Goal: Task Accomplishment & Management: Manage account settings

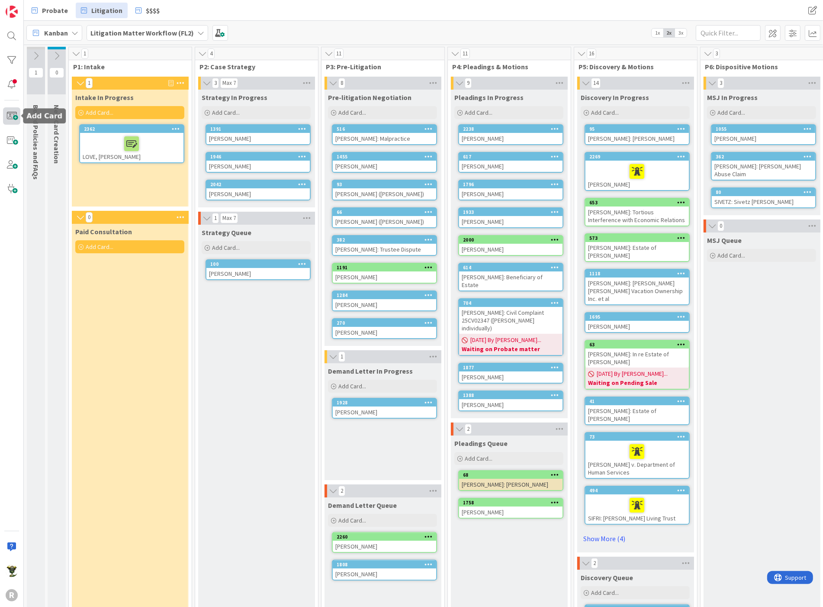
click at [13, 116] on span at bounding box center [11, 115] width 17 height 17
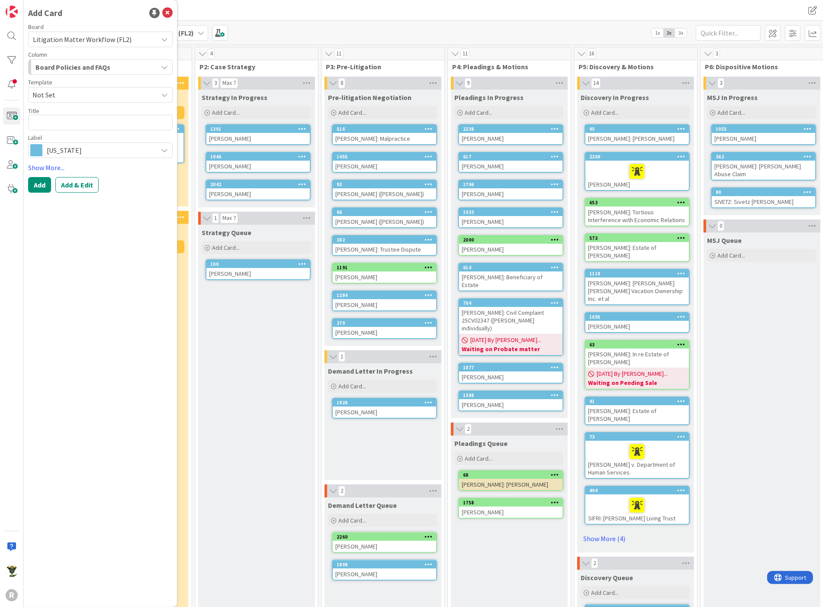
type textarea "x"
type textarea "D"
type textarea "x"
type textarea "DE"
type textarea "x"
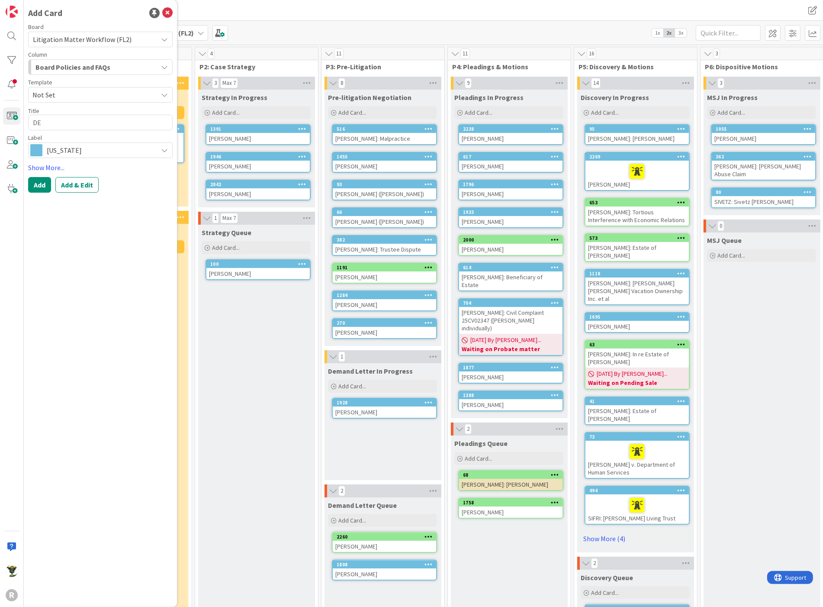
type textarea "DEE"
type textarea "x"
type textarea "DEE,"
type textarea "x"
type textarea "DEE,"
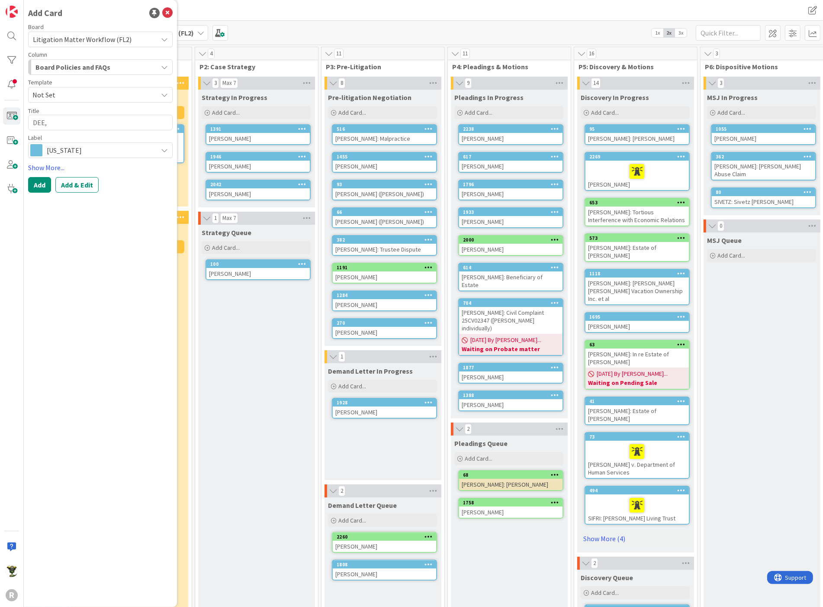
type textarea "x"
type textarea "DEE, M"
type textarea "x"
type textarea "DEE, Ma"
type textarea "x"
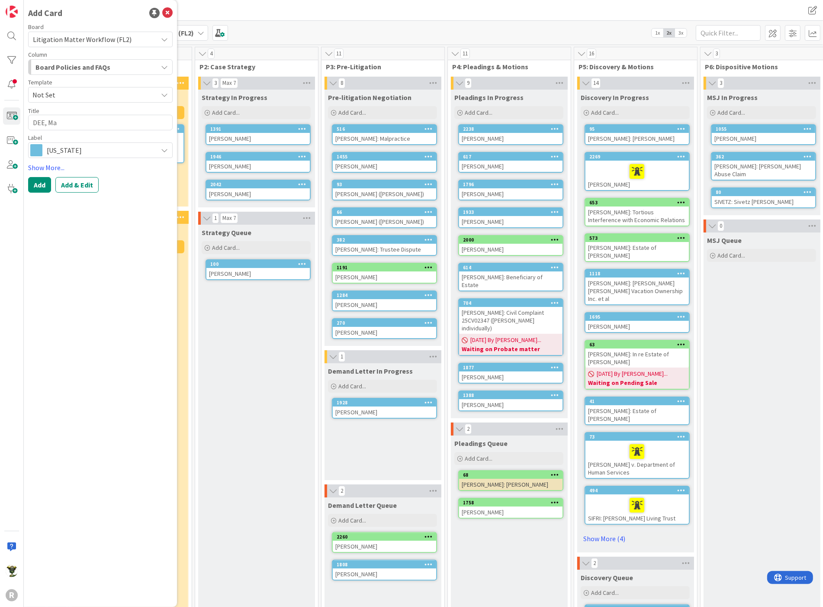
type textarea "DEE, Mar"
type textarea "x"
type textarea "[PERSON_NAME]"
click at [66, 62] on span "Board Policies and FAQs" at bounding box center [72, 66] width 75 height 11
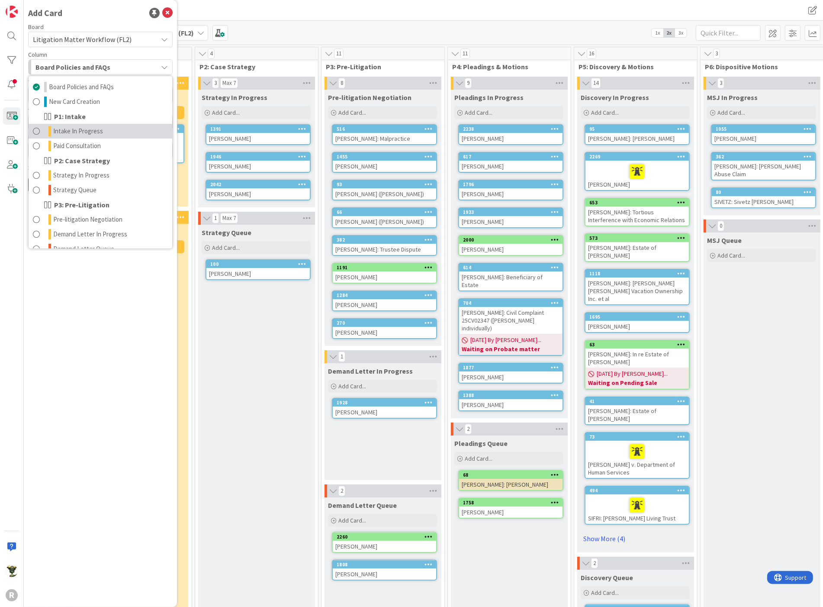
click at [65, 136] on link "Intake In Progress" at bounding box center [101, 131] width 144 height 15
type textarea "x"
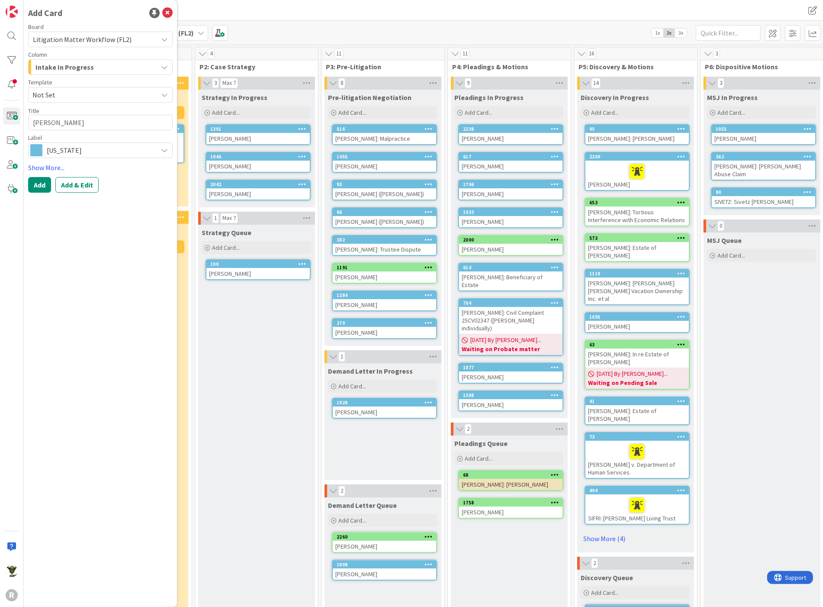
click at [65, 93] on span "Not Set" at bounding box center [91, 94] width 119 height 11
click at [40, 184] on button "Add" at bounding box center [39, 185] width 23 height 16
click at [169, 12] on icon at bounding box center [167, 13] width 10 height 10
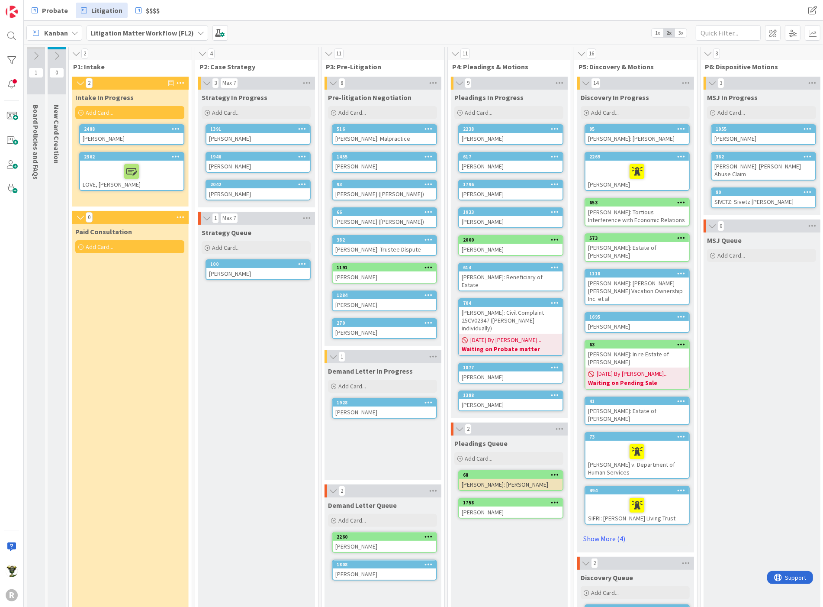
click at [109, 137] on div "[PERSON_NAME]" at bounding box center [131, 138] width 103 height 11
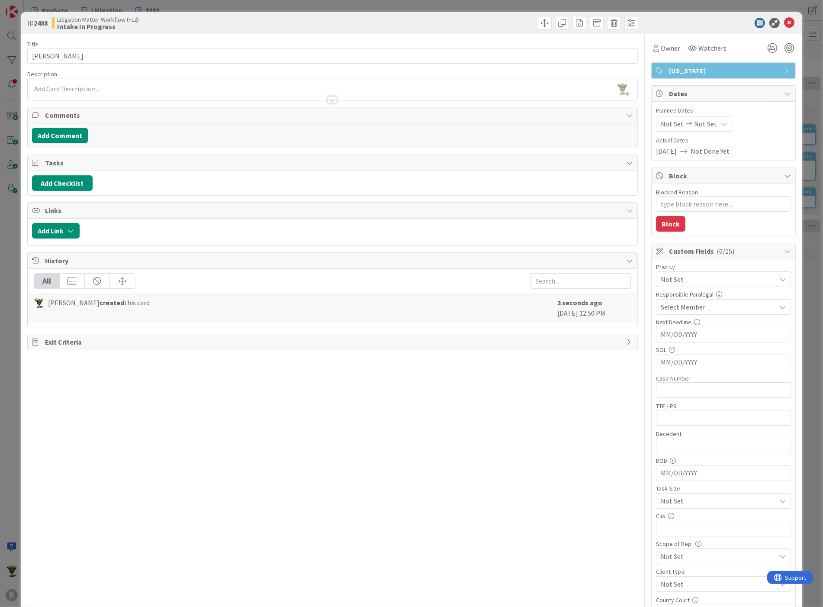
click at [71, 91] on div at bounding box center [333, 95] width 610 height 9
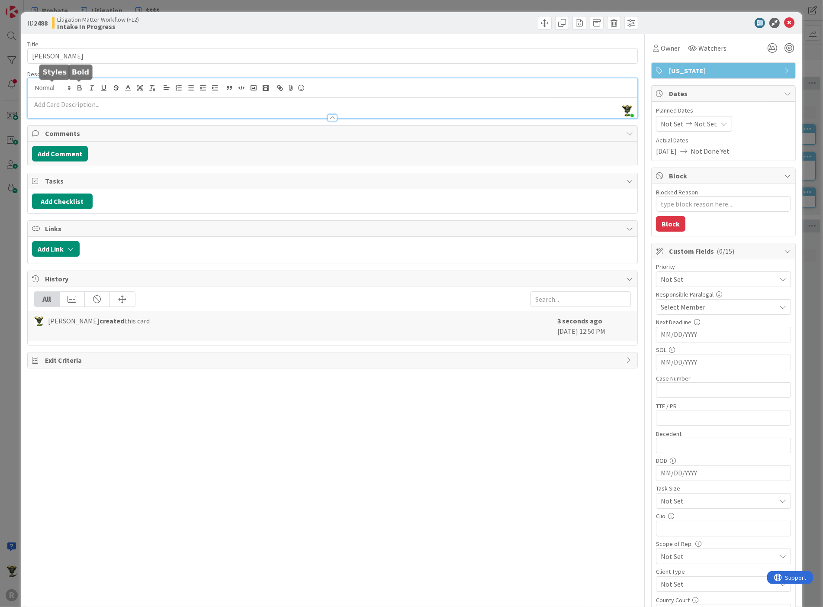
click at [80, 104] on p at bounding box center [333, 105] width 602 height 10
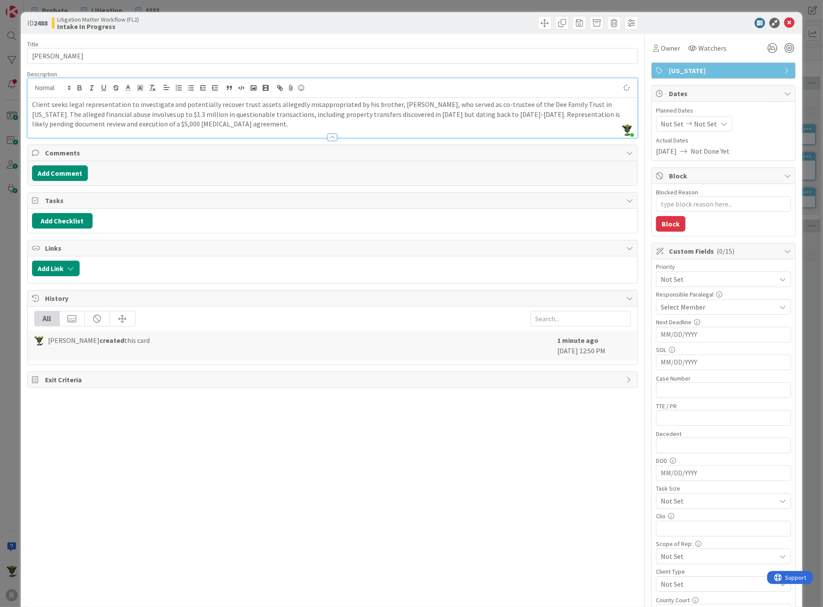
type textarea "x"
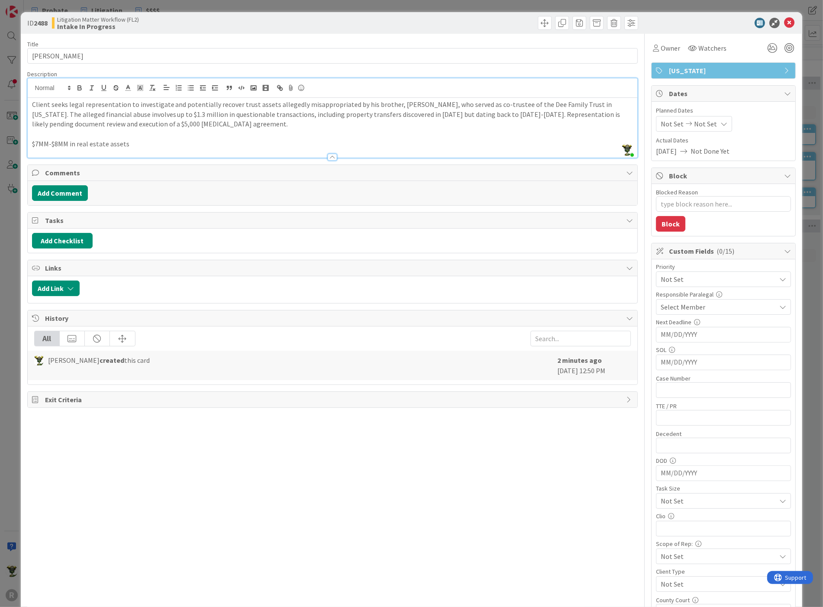
click at [47, 144] on p "$7MM-$8MM in real estate assets" at bounding box center [333, 144] width 602 height 10
click at [52, 143] on p "$7MM -$8MM in real estate assets" at bounding box center [333, 144] width 602 height 10
click at [137, 145] on p "$7MM - $8MM in real estate assets" at bounding box center [333, 144] width 602 height 10
drag, startPoint x: 31, startPoint y: 141, endPoint x: 68, endPoint y: 142, distance: 37.7
click at [68, 142] on div "Client seeks legal representation to investigate and potentially recover trust …" at bounding box center [333, 128] width 610 height 60
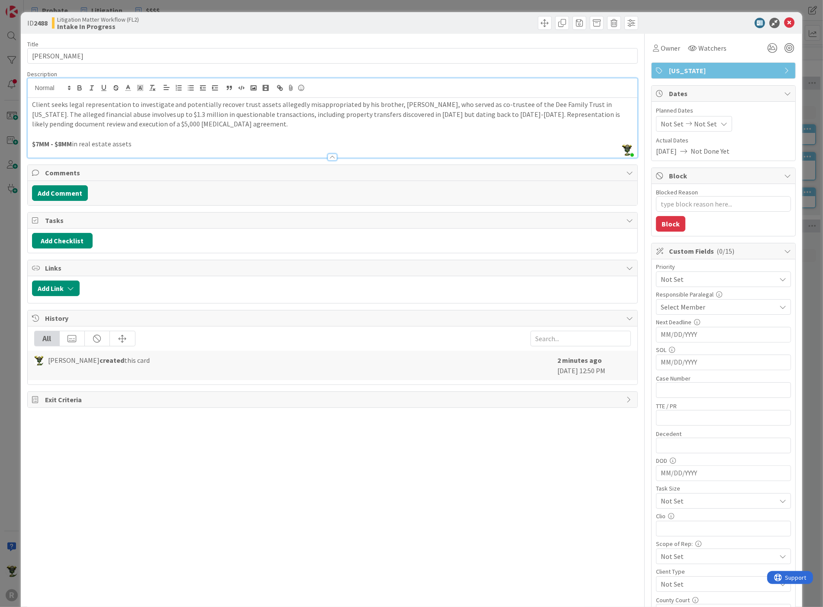
click at [122, 144] on p "$7MM - $8MM in real estate assets" at bounding box center [333, 144] width 602 height 10
click at [306, 19] on div "Litigation Matter Workflow (FL2) Intake In Progress" at bounding box center [191, 23] width 279 height 14
drag, startPoint x: 462, startPoint y: 114, endPoint x: 465, endPoint y: 119, distance: 6.2
click at [465, 119] on p "Client seeks legal representation to investigate and potentially recover trust …" at bounding box center [333, 114] width 602 height 29
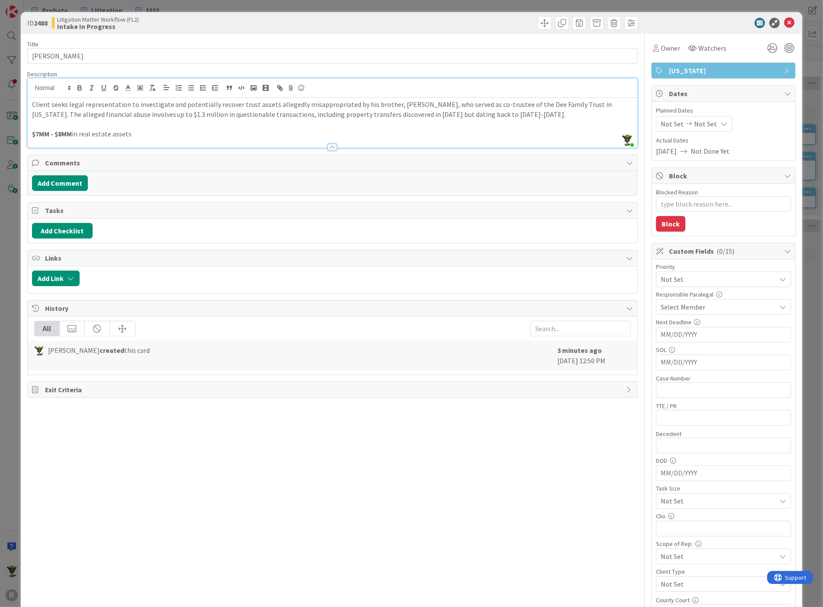
click at [709, 22] on div at bounding box center [719, 23] width 153 height 10
click at [666, 283] on span "Not Set" at bounding box center [716, 279] width 111 height 12
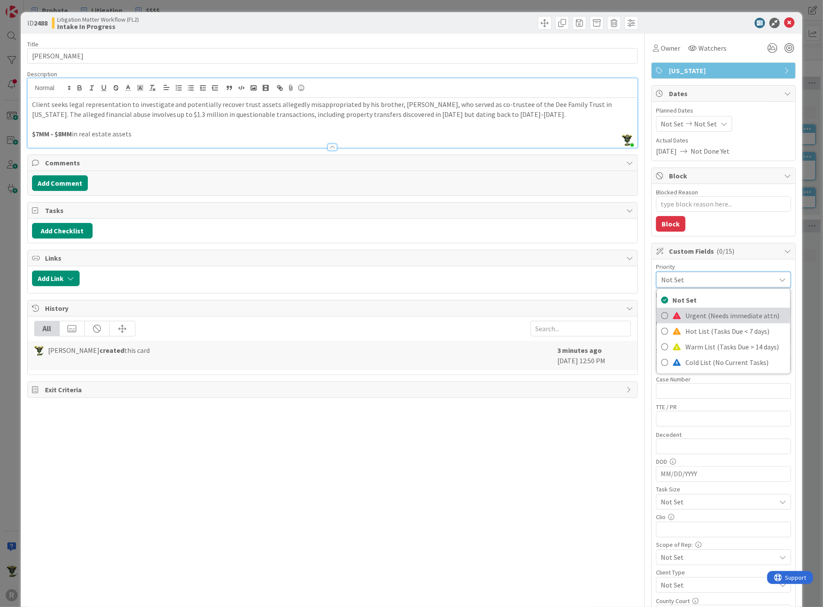
click at [698, 311] on span "Urgent (Needs immediate attn)" at bounding box center [735, 315] width 100 height 13
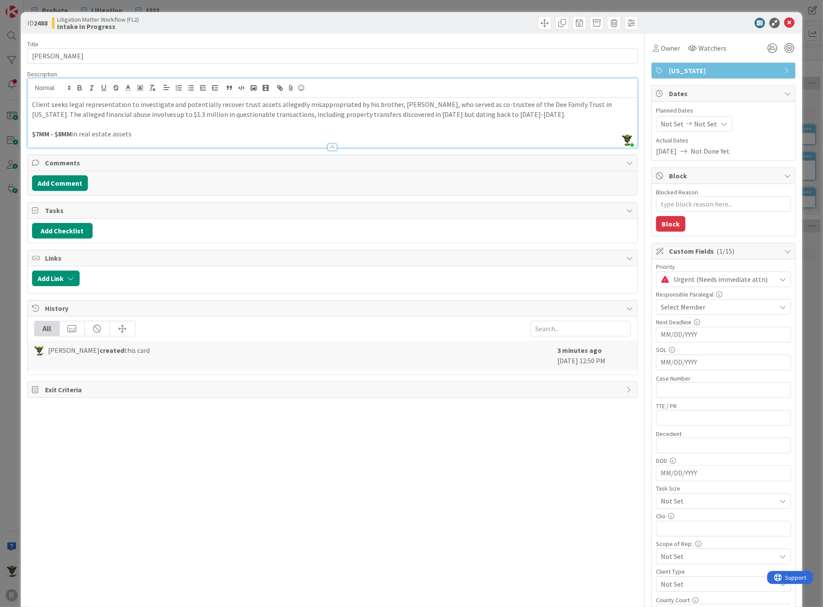
click at [706, 302] on div "Select Member" at bounding box center [718, 307] width 115 height 10
click at [485, 456] on div "Title 9 / 128 [PERSON_NAME] Description [PERSON_NAME] joined 3 m ago Client see…" at bounding box center [332, 391] width 611 height 714
click at [700, 306] on div "Select Member" at bounding box center [718, 307] width 115 height 10
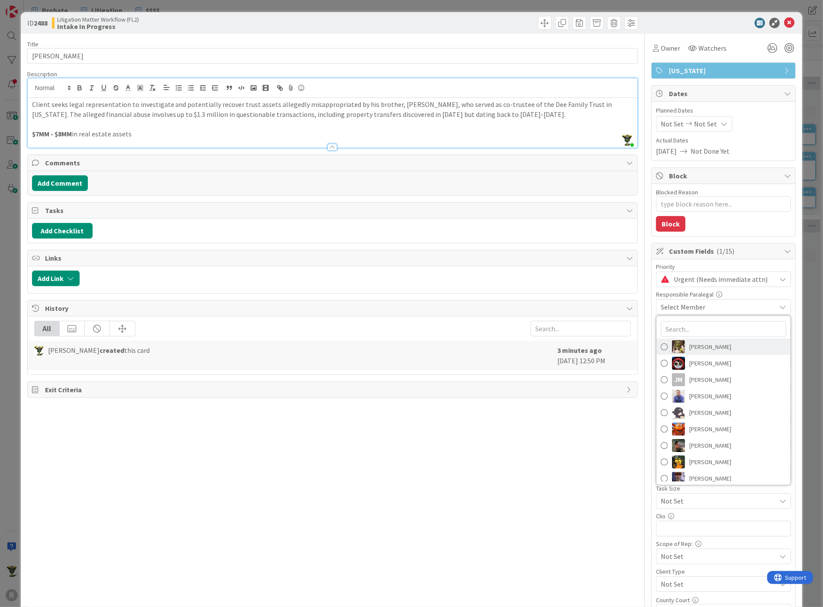
click at [692, 347] on span "[PERSON_NAME]" at bounding box center [710, 346] width 42 height 13
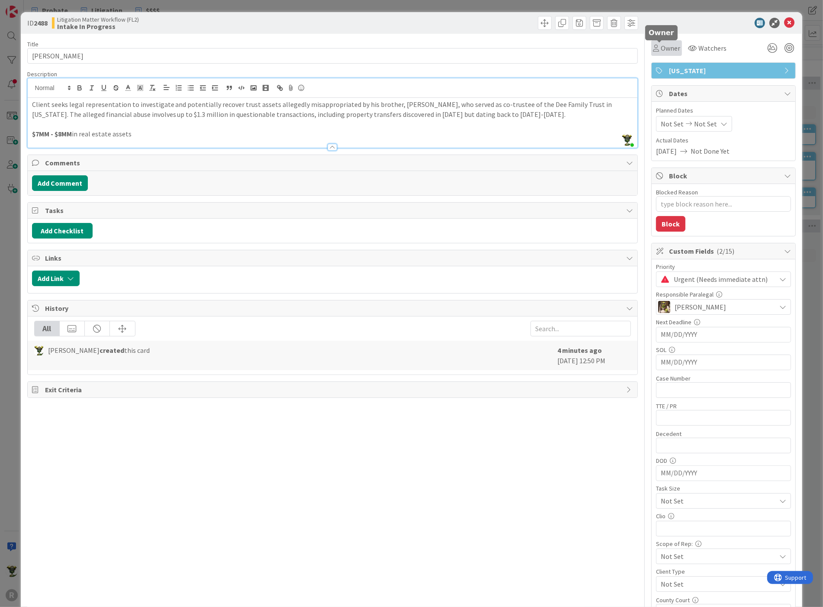
click at [661, 48] on span "Owner" at bounding box center [670, 48] width 19 height 10
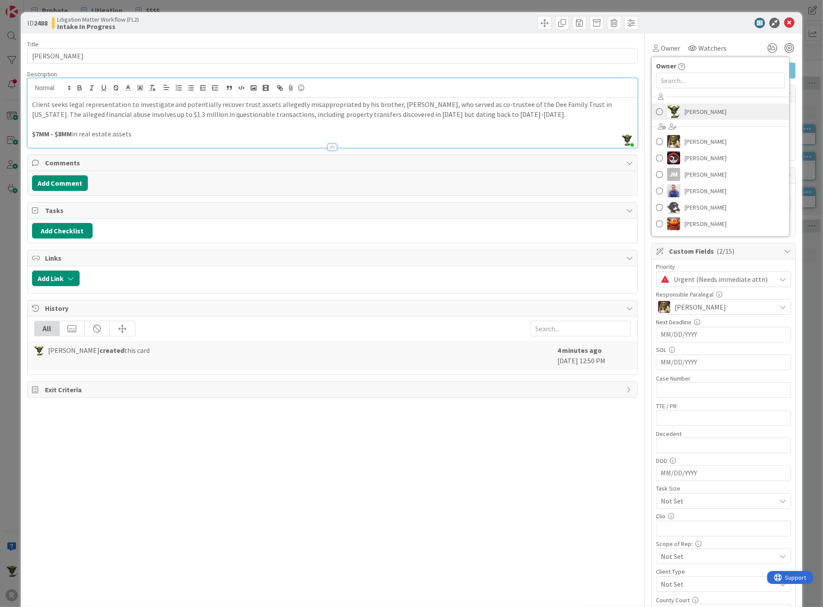
click at [656, 109] on span at bounding box center [659, 111] width 7 height 13
type textarea "x"
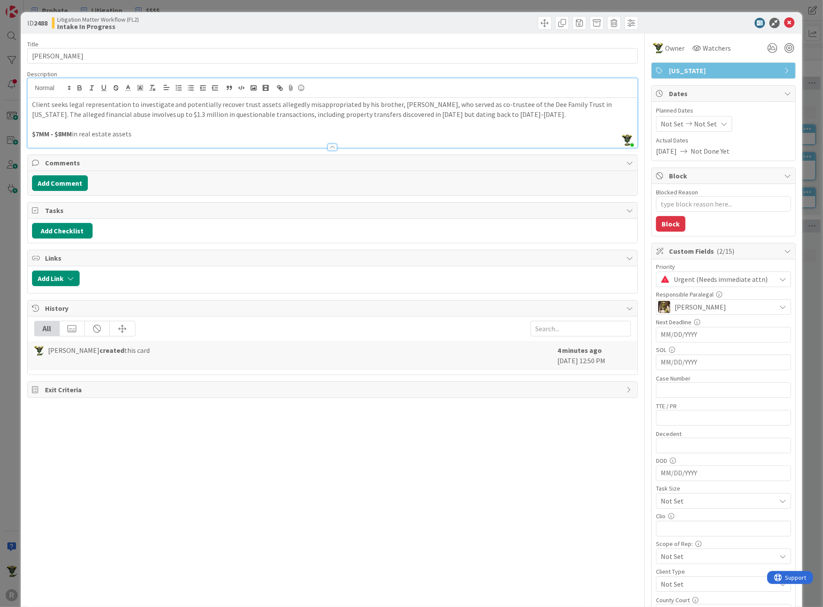
click at [679, 334] on input "MM/DD/YYYY" at bounding box center [723, 334] width 125 height 15
click at [527, 501] on div "Title 9 / 128 [PERSON_NAME] Description [PERSON_NAME] joined 3 m ago Client see…" at bounding box center [332, 391] width 611 height 714
click at [664, 389] on input "text" at bounding box center [723, 390] width 135 height 16
click at [663, 413] on input "text" at bounding box center [723, 418] width 135 height 16
click at [665, 439] on input "text" at bounding box center [723, 446] width 135 height 16
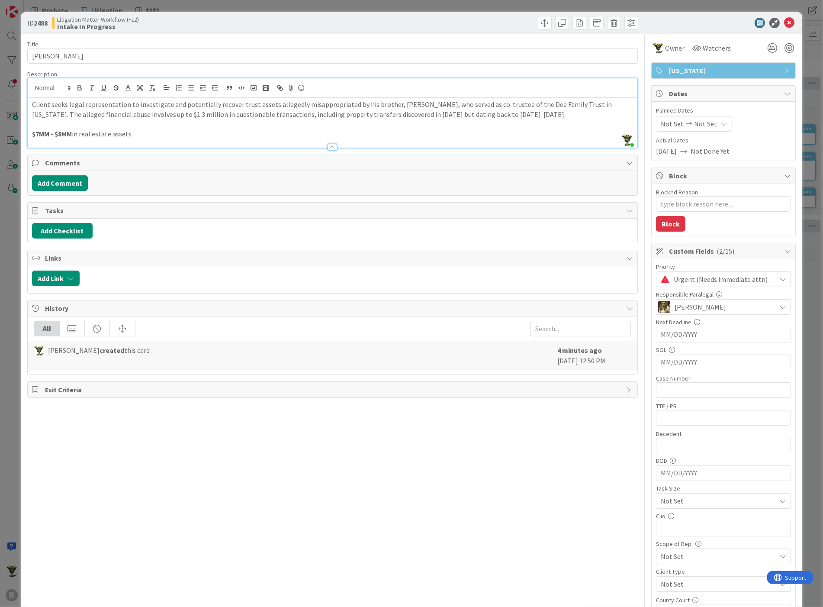
click at [667, 406] on label "TTE / PR" at bounding box center [666, 406] width 21 height 8
click at [672, 412] on input "text" at bounding box center [723, 418] width 135 height 16
type input "Third Part7y"
type textarea "x"
type input "Third Party"
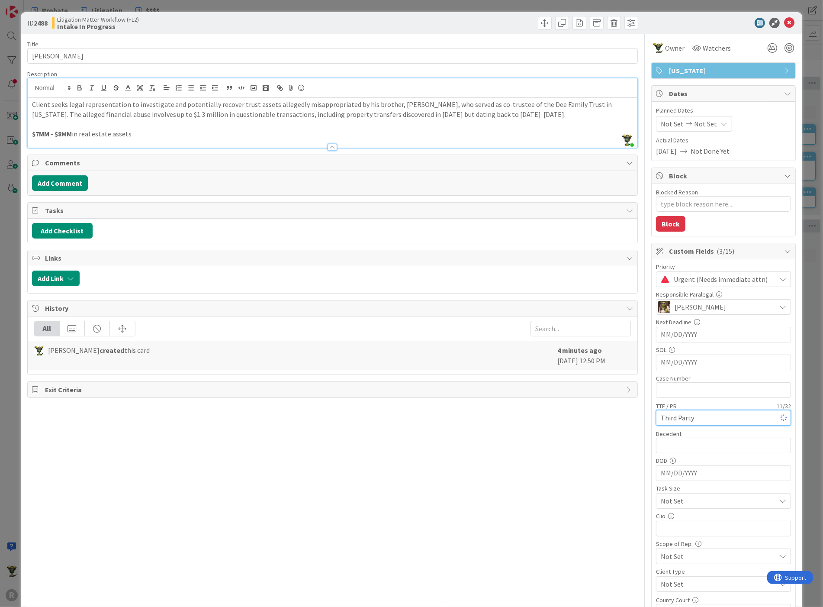
type textarea "x"
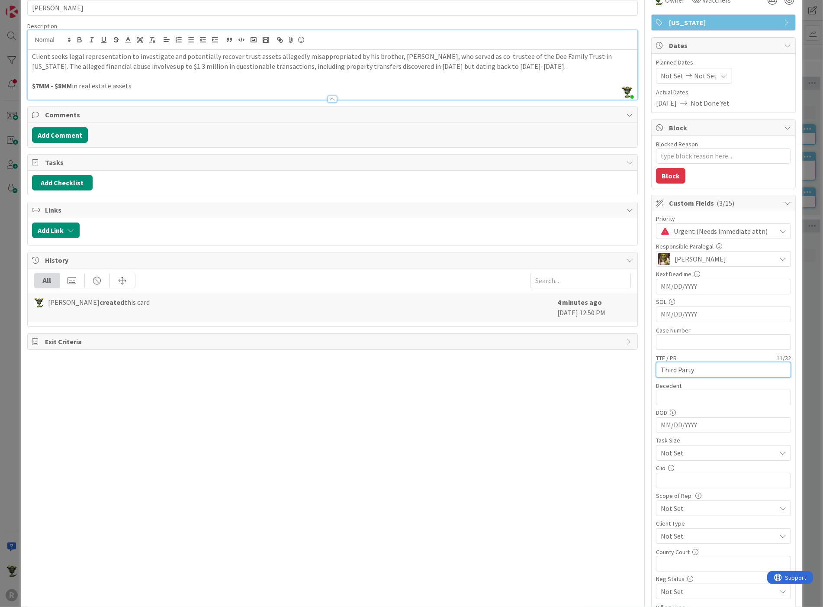
scroll to position [96, 0]
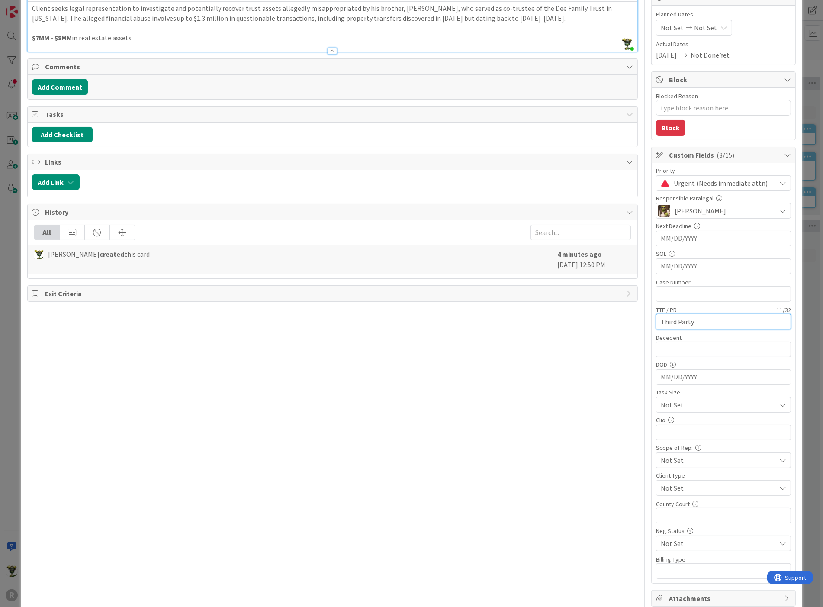
type input "Third Party"
click at [672, 407] on span "Not Set" at bounding box center [716, 405] width 111 height 12
click at [425, 412] on div "Title 9 / 128 [PERSON_NAME] Description [PERSON_NAME] joined 3 m ago Client see…" at bounding box center [332, 295] width 611 height 715
click at [676, 412] on div "Not Set" at bounding box center [723, 405] width 135 height 16
drag, startPoint x: 678, startPoint y: 458, endPoint x: 612, endPoint y: 486, distance: 71.7
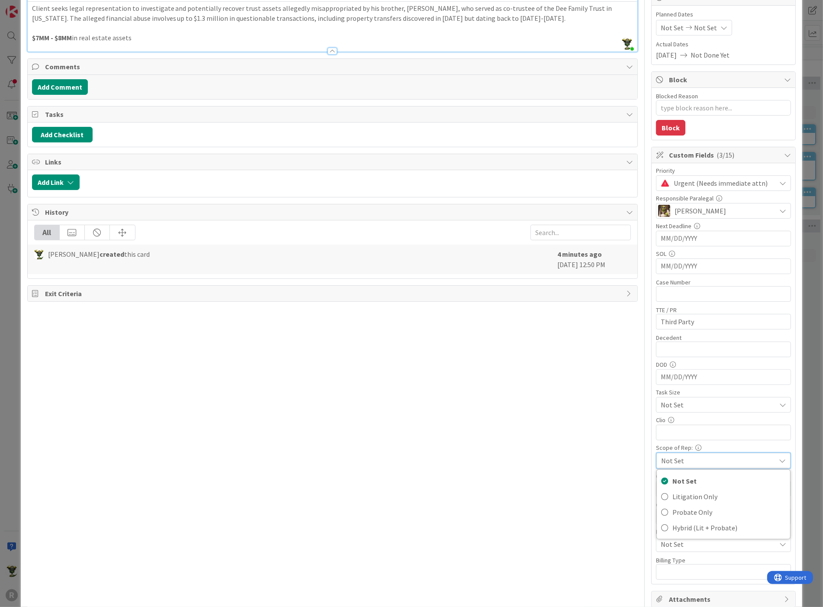
click at [612, 486] on div "Title 9 / 128 [PERSON_NAME] Description [PERSON_NAME] joined 3 m ago Client see…" at bounding box center [332, 295] width 611 height 715
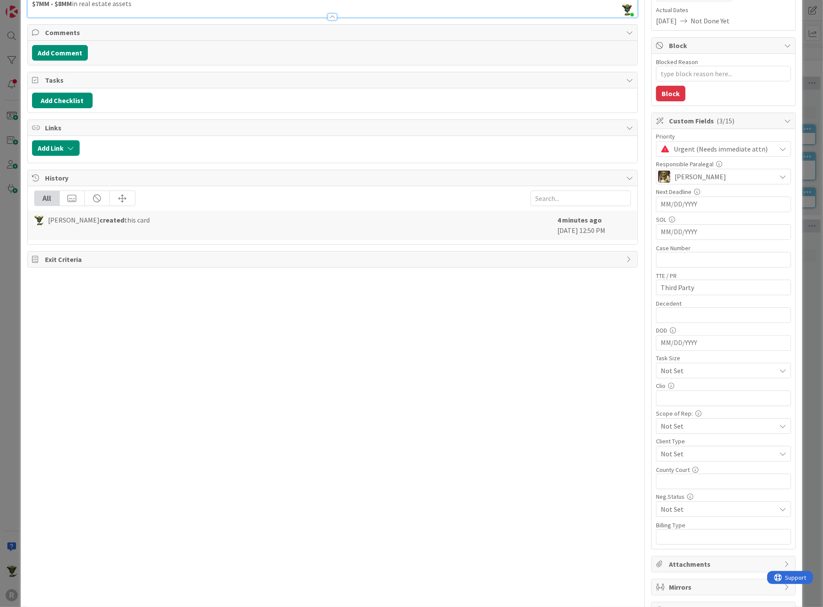
scroll to position [144, 0]
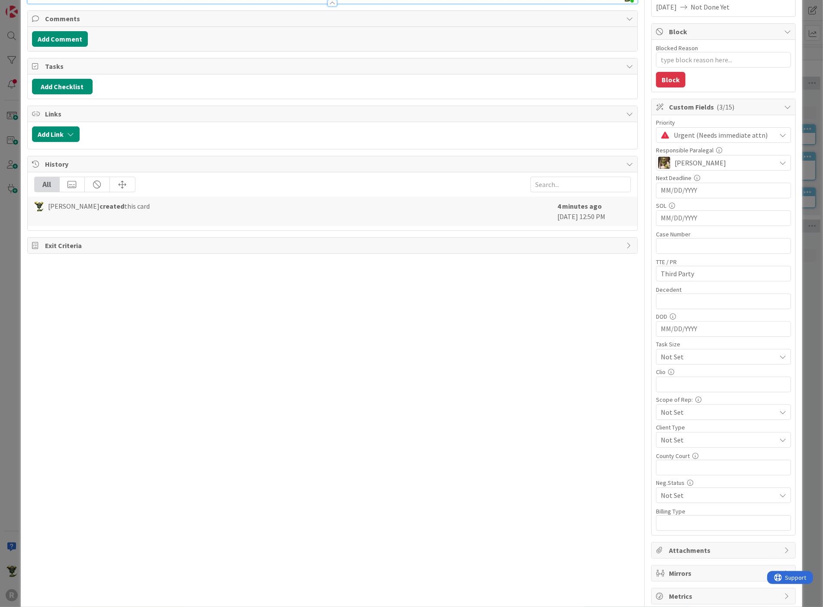
click at [689, 363] on span "Not Set" at bounding box center [716, 357] width 111 height 12
click at [689, 490] on span "Not Set" at bounding box center [716, 495] width 110 height 12
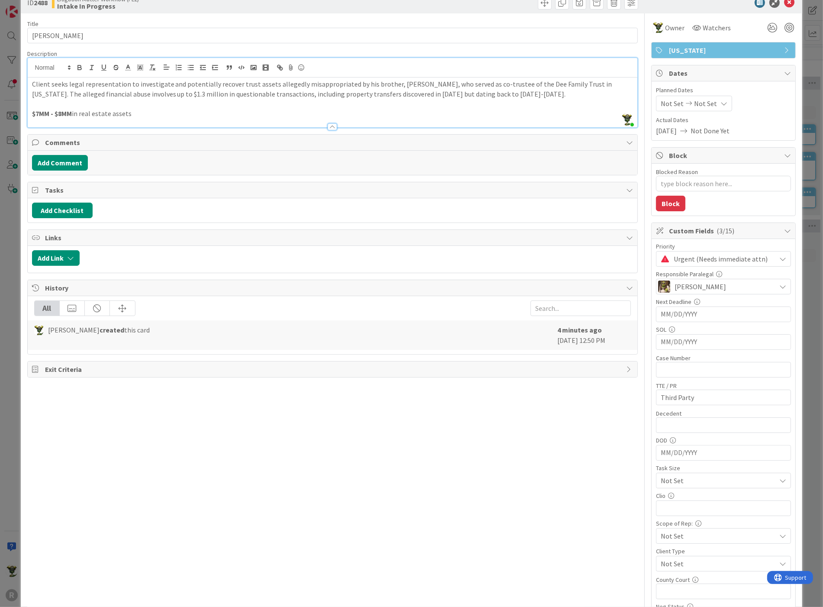
scroll to position [0, 0]
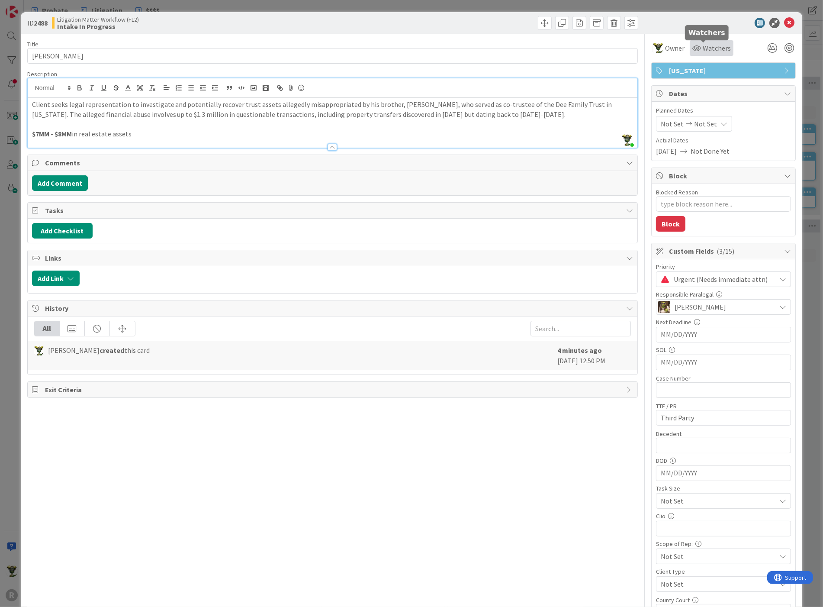
click at [703, 44] on span "Watchers" at bounding box center [717, 48] width 28 height 10
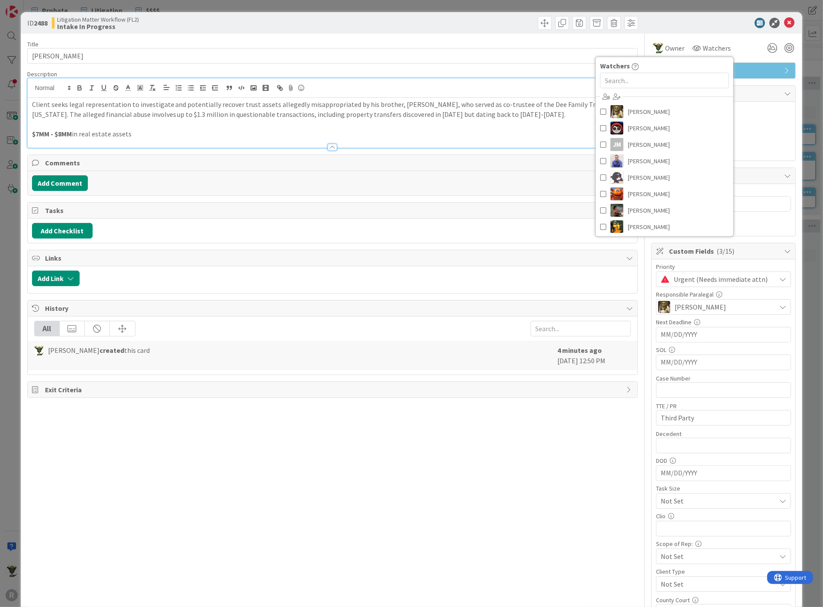
click at [528, 478] on div "Title 9 / 128 [PERSON_NAME] Description [PERSON_NAME] joined 4 m ago Client see…" at bounding box center [332, 391] width 611 height 714
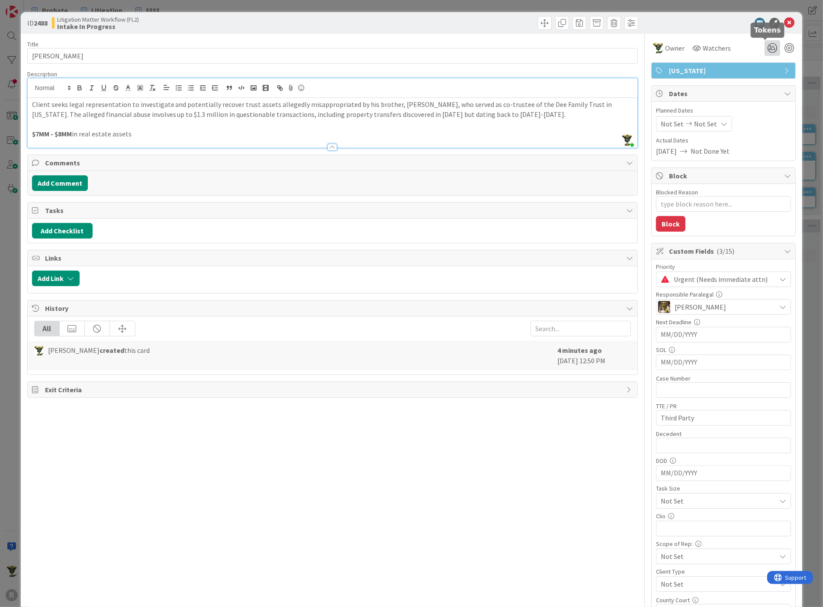
click at [768, 48] on icon at bounding box center [773, 48] width 16 height 16
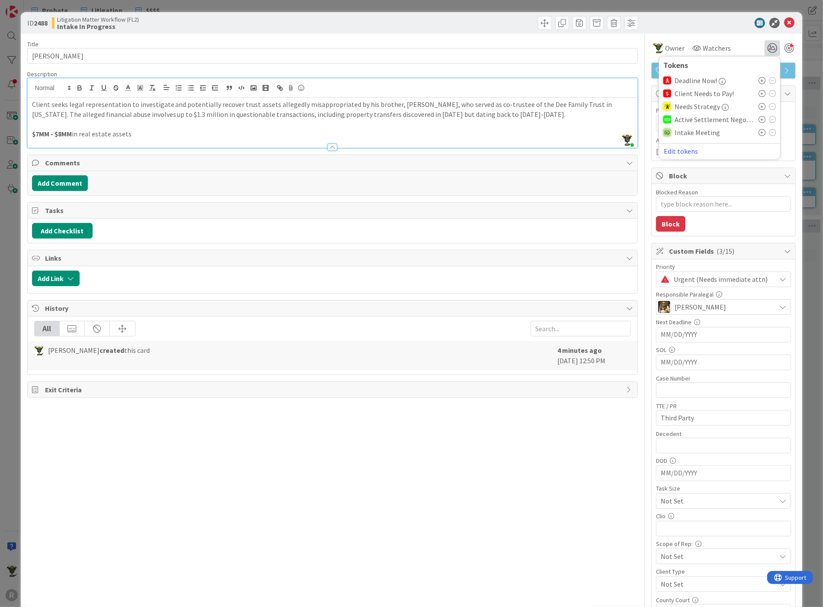
click at [786, 48] on div at bounding box center [790, 48] width 10 height 10
click at [759, 132] on icon at bounding box center [762, 132] width 7 height 7
click at [684, 19] on div at bounding box center [719, 23] width 153 height 10
click at [486, 436] on div "Title 9 / 128 [PERSON_NAME] Description [PERSON_NAME] joined 4 m ago Client see…" at bounding box center [332, 391] width 611 height 714
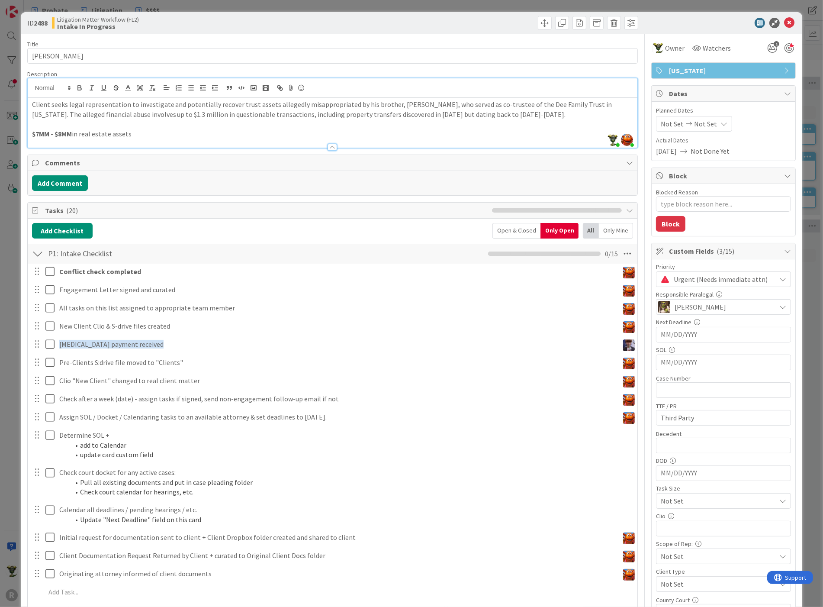
type textarea "x"
